Goal: Information Seeking & Learning: Learn about a topic

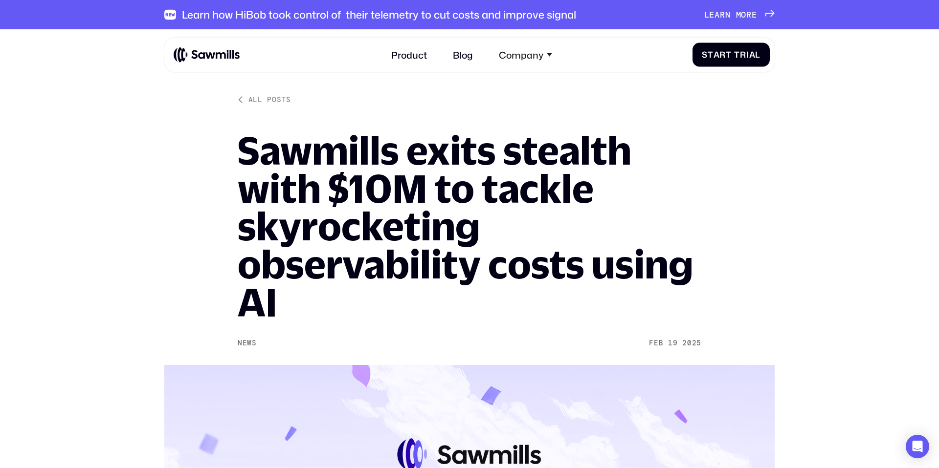
drag, startPoint x: 187, startPoint y: 68, endPoint x: 194, endPoint y: 62, distance: 9.0
click at [188, 68] on div "Product Blog Company About All things Sawmills Careers Join our team Newsroom S…" at bounding box center [469, 54] width 610 height 35
click at [201, 56] on img at bounding box center [207, 54] width 66 height 16
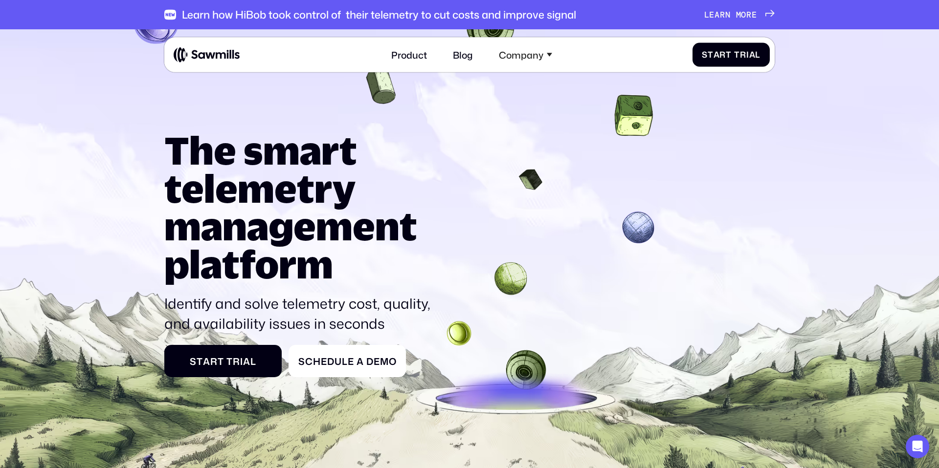
scroll to position [609, 0]
